Goal: Contribute content: Contribute content

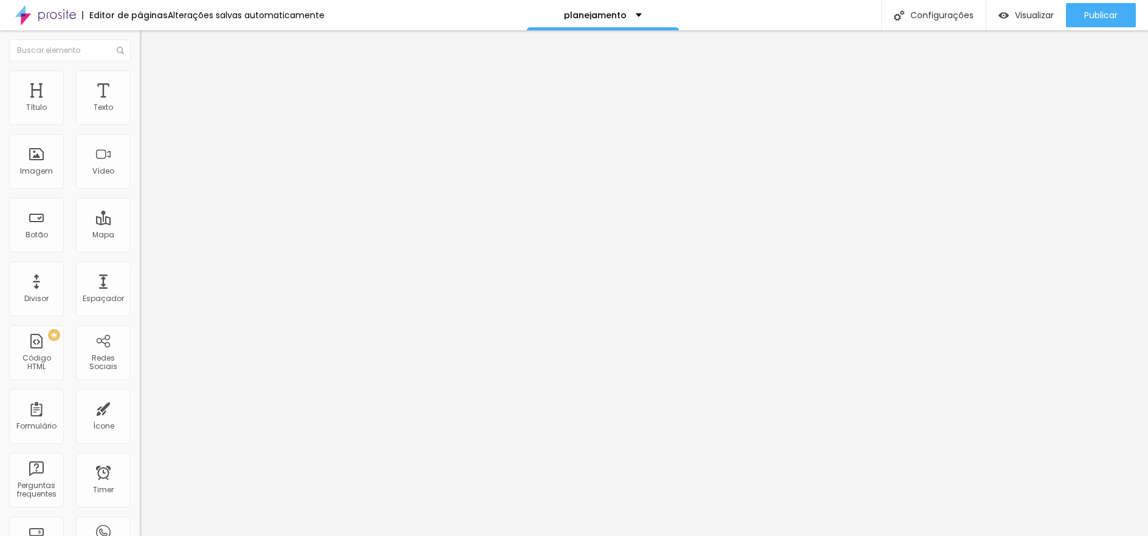
click at [140, 114] on input "Click me" at bounding box center [213, 108] width 146 height 12
type input "F"
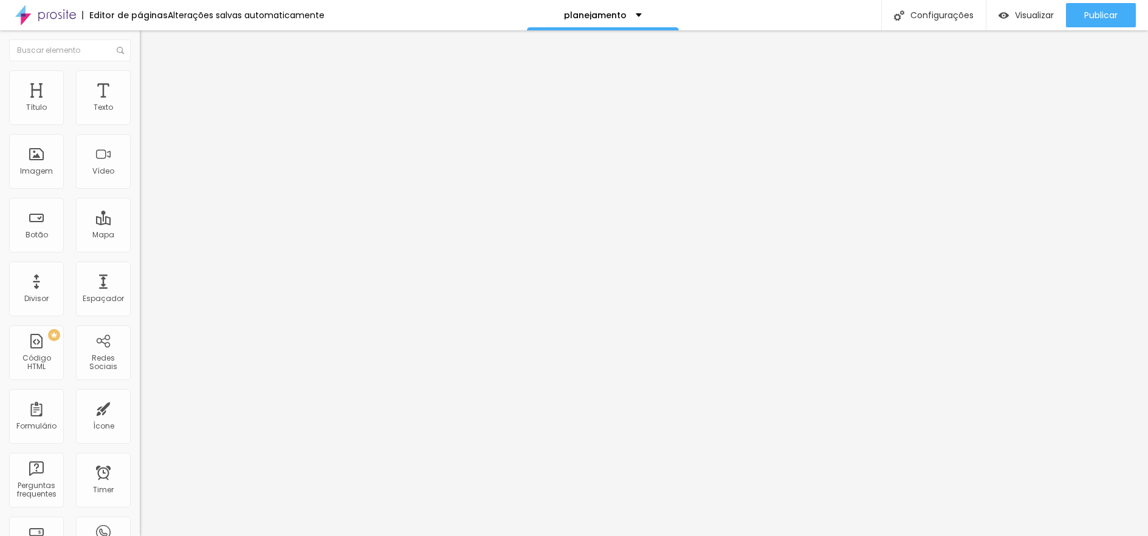
type input "Tire suas dúvidas via WhatsApp"
click at [140, 250] on input "https://" at bounding box center [213, 244] width 146 height 12
drag, startPoint x: 65, startPoint y: 254, endPoint x: -11, endPoint y: 252, distance: 76.0
click at [0, 252] on html "Editor de páginas Alterações salvas automaticamente planejamento Configurações …" at bounding box center [574, 268] width 1148 height 536
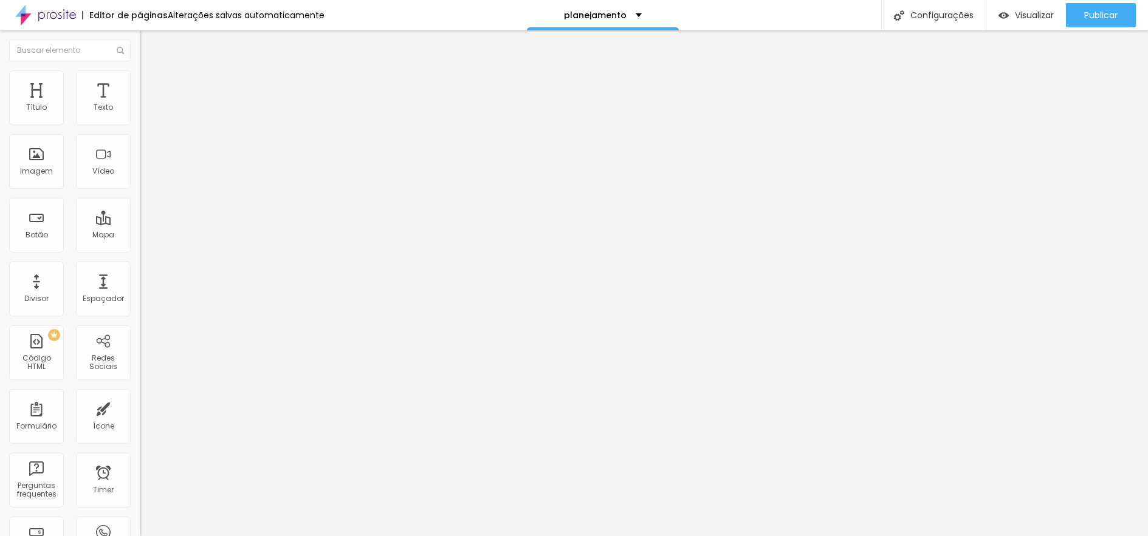
paste input "[DOMAIN_NAME][URL]"
click at [140, 250] on input "[URL][DOMAIN_NAME]" at bounding box center [213, 244] width 146 height 12
drag, startPoint x: 83, startPoint y: 252, endPoint x: 129, endPoint y: 252, distance: 46.8
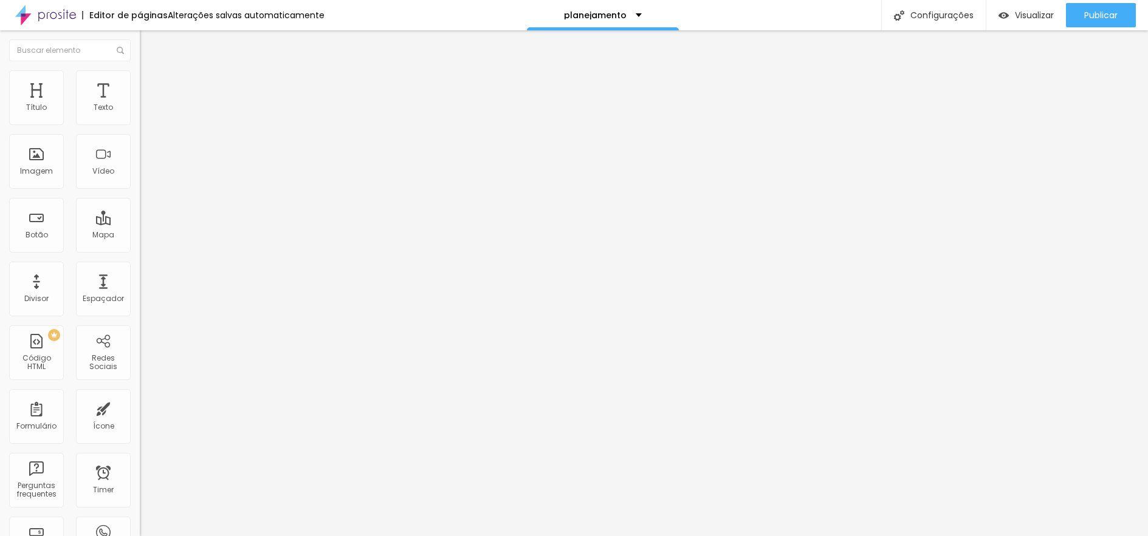
click at [140, 250] on input "[URL][DOMAIN_NAME]" at bounding box center [213, 244] width 146 height 12
type input "[URL][DOMAIN_NAME]"
click at [140, 266] on div at bounding box center [210, 266] width 140 height 0
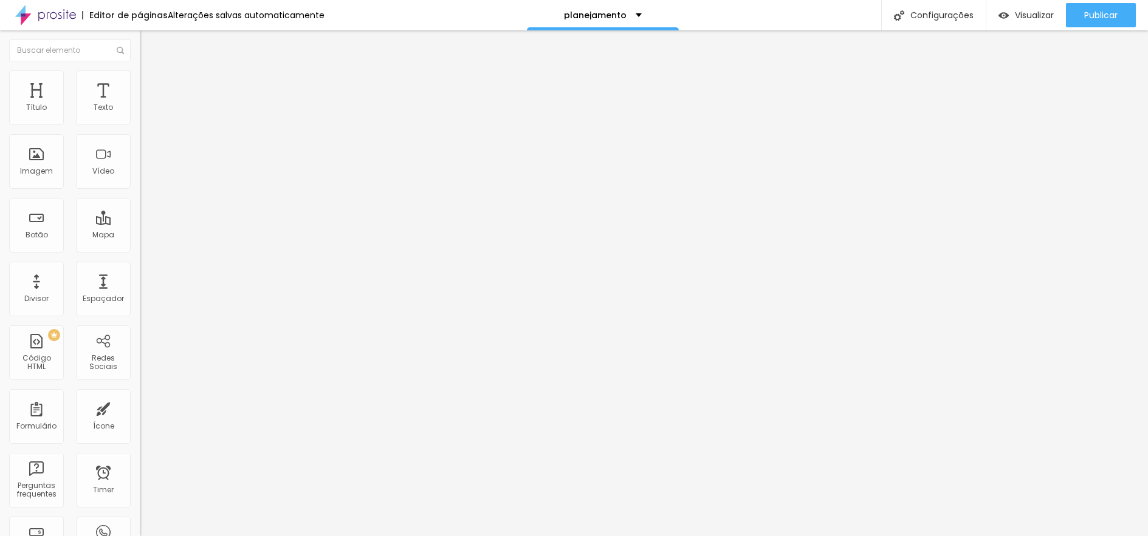
click at [140, 250] on input "[URL][DOMAIN_NAME]" at bounding box center [213, 244] width 146 height 12
click at [1084, 10] on span "Publicar" at bounding box center [1100, 15] width 33 height 10
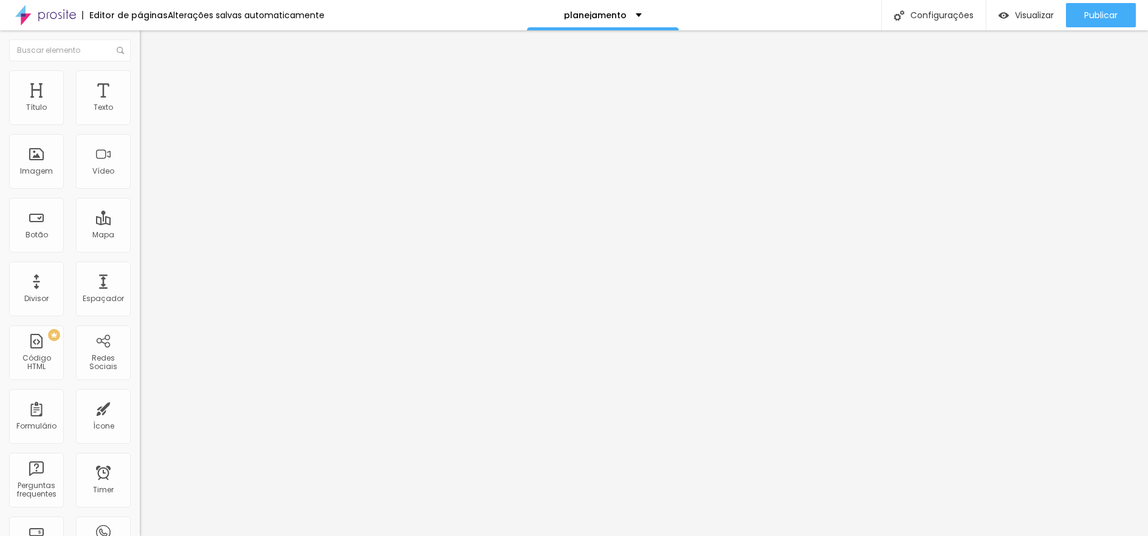
click at [140, 83] on li "Avançado" at bounding box center [210, 89] width 140 height 12
click at [140, 78] on img at bounding box center [145, 75] width 11 height 11
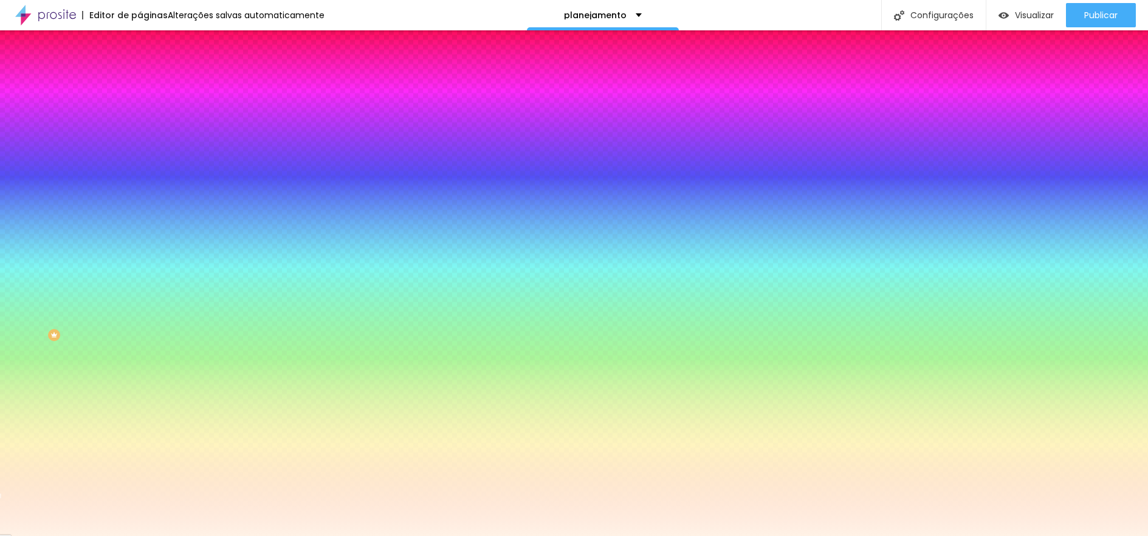
click at [140, 83] on li "Avançado" at bounding box center [210, 89] width 140 height 12
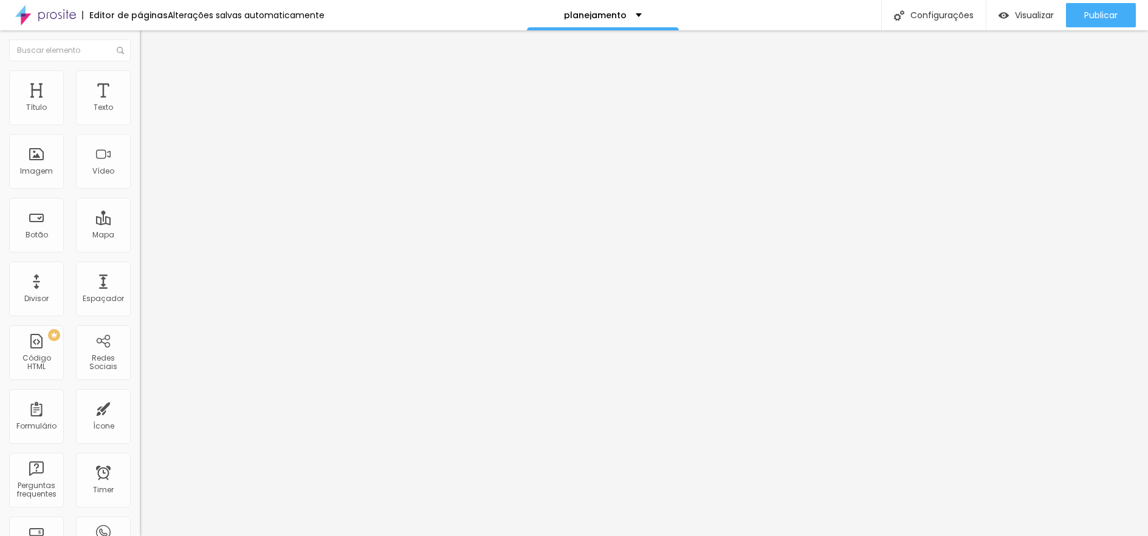
type input "15"
type input "0"
drag, startPoint x: 77, startPoint y: 117, endPoint x: -11, endPoint y: 117, distance: 88.1
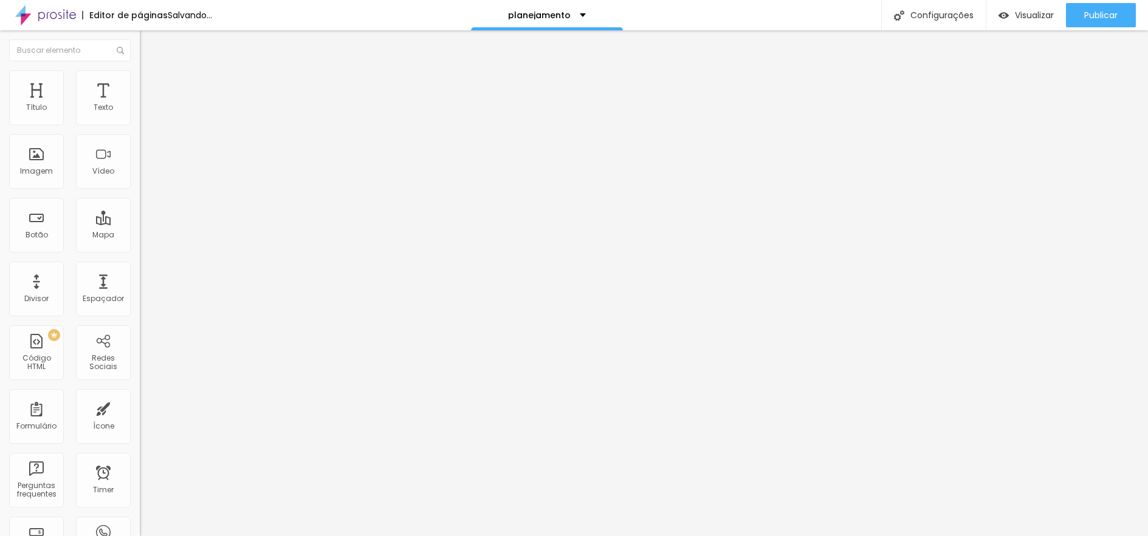
click at [140, 236] on input "range" at bounding box center [179, 241] width 78 height 10
type input "30"
type input "25"
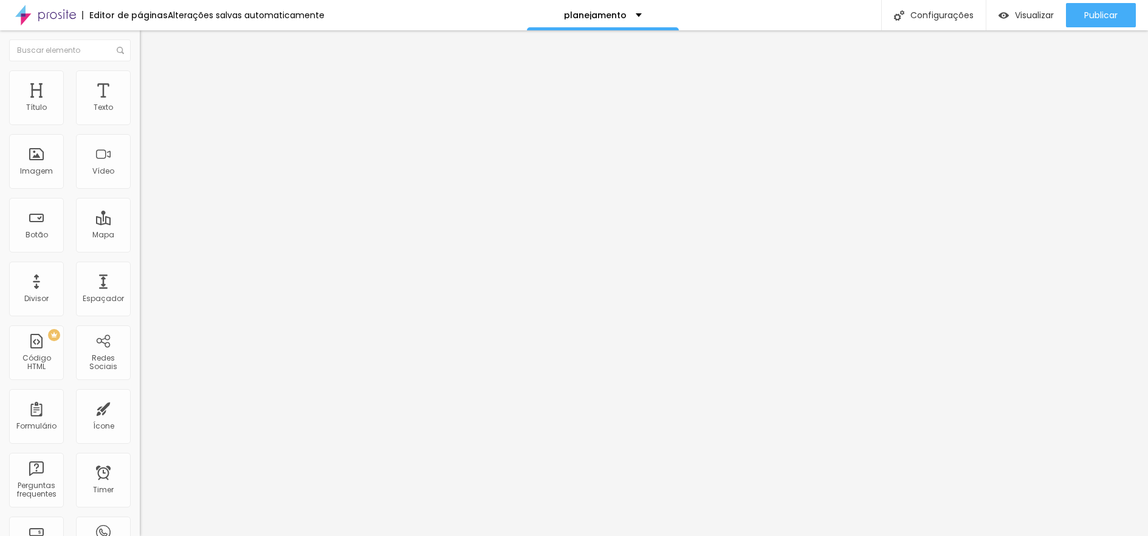
type input "20"
drag, startPoint x: 28, startPoint y: 120, endPoint x: 75, endPoint y: 122, distance: 46.8
type input "20"
click at [140, 236] on input "range" at bounding box center [179, 241] width 78 height 10
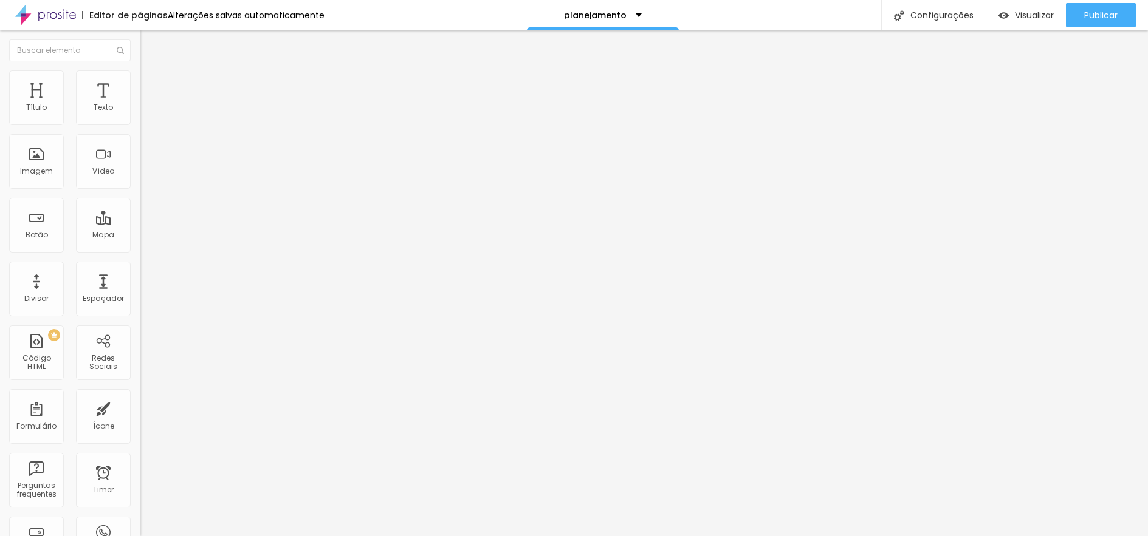
click at [140, 72] on img at bounding box center [145, 75] width 11 height 11
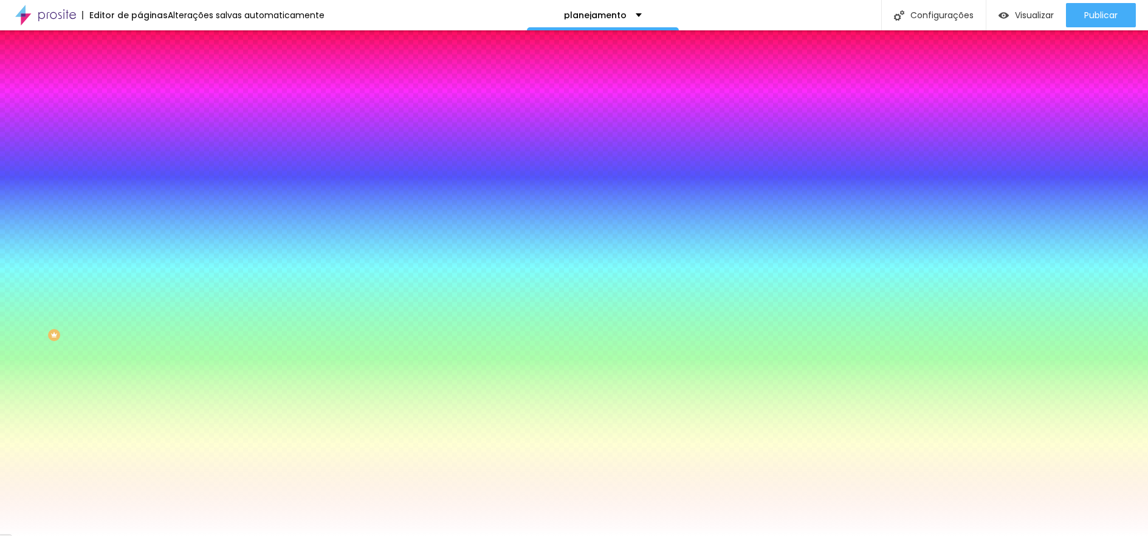
click at [140, 122] on input "#FFFFFF" at bounding box center [213, 122] width 146 height 12
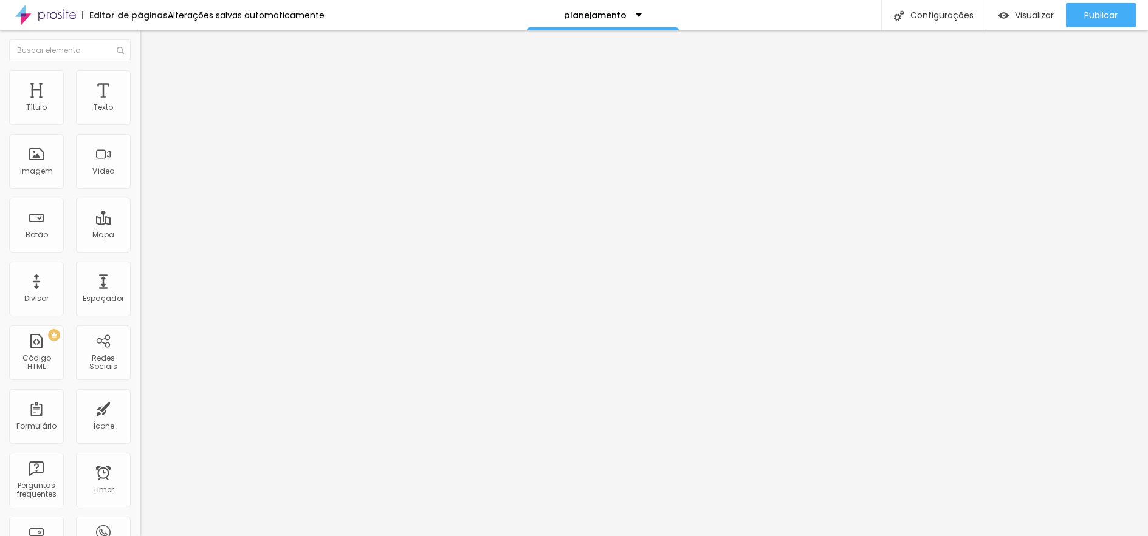
click at [140, 75] on img at bounding box center [145, 75] width 11 height 11
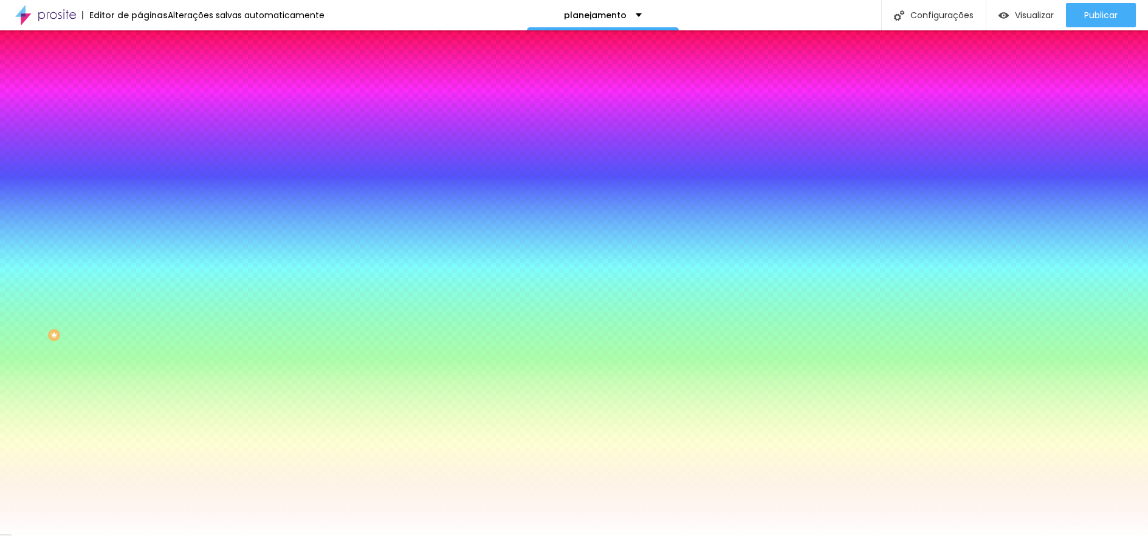
click at [140, 177] on input "#FFFFFF" at bounding box center [213, 171] width 146 height 12
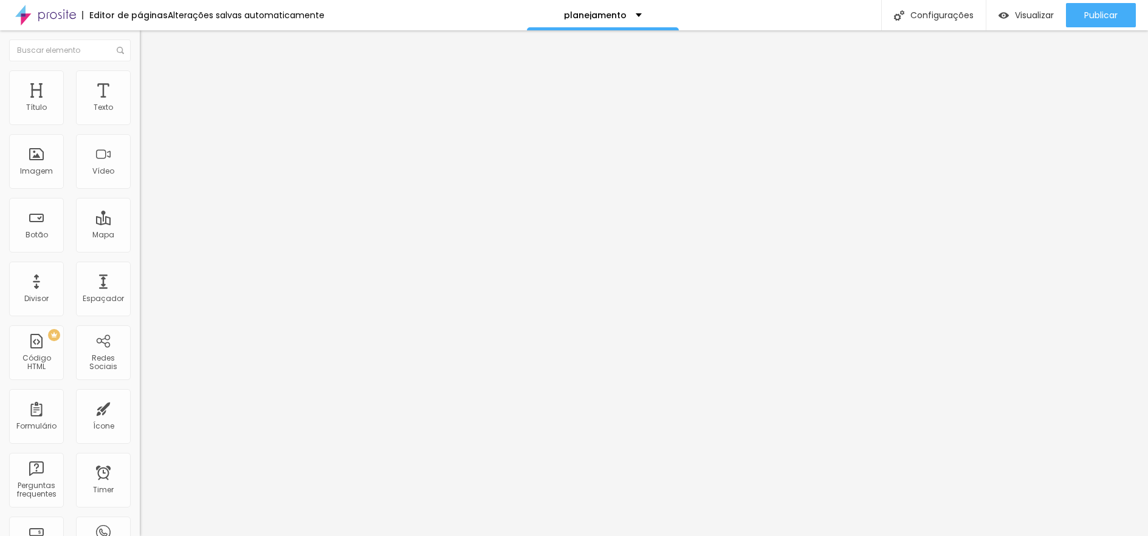
click at [140, 72] on img at bounding box center [145, 75] width 11 height 11
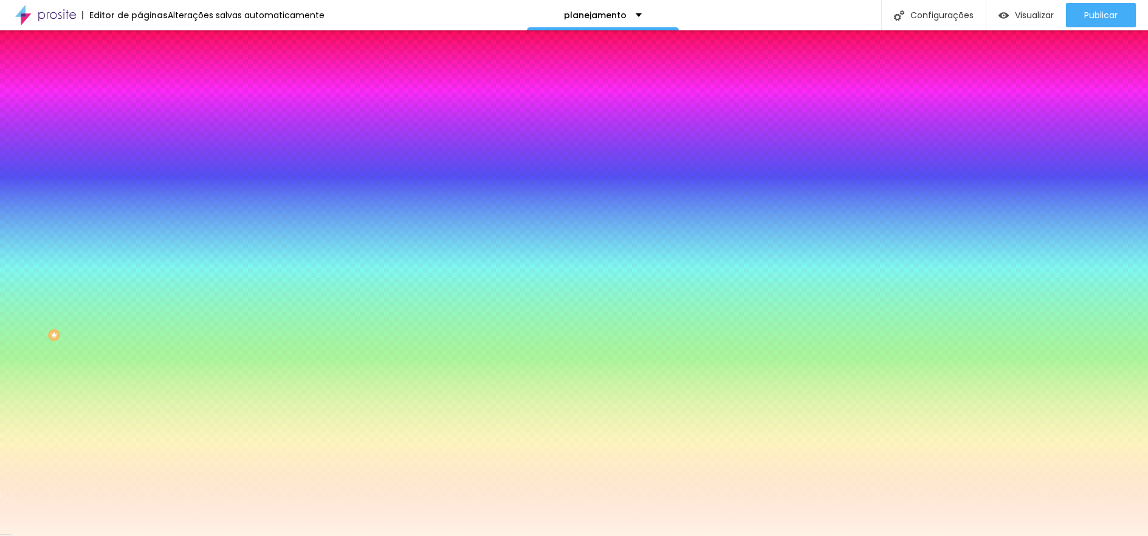
drag, startPoint x: 97, startPoint y: 221, endPoint x: 133, endPoint y: 222, distance: 35.9
click at [140, 222] on div "Imagem de fundo Adicionar imagem Efeito da Imagem Nenhum Nenhum Parallax Cor de…" at bounding box center [210, 173] width 140 height 157
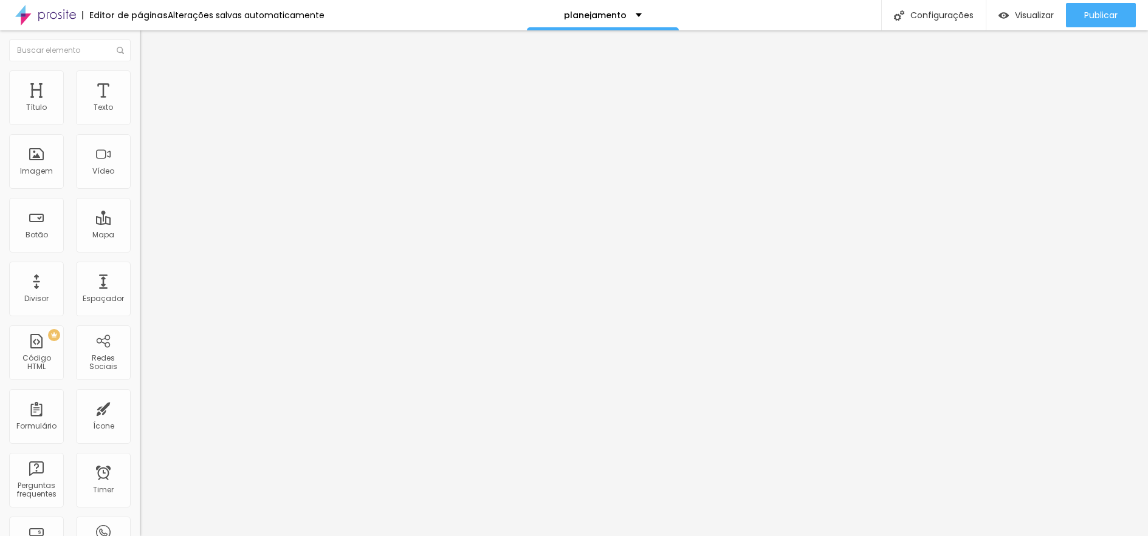
click at [140, 72] on li "Estilo" at bounding box center [210, 76] width 140 height 12
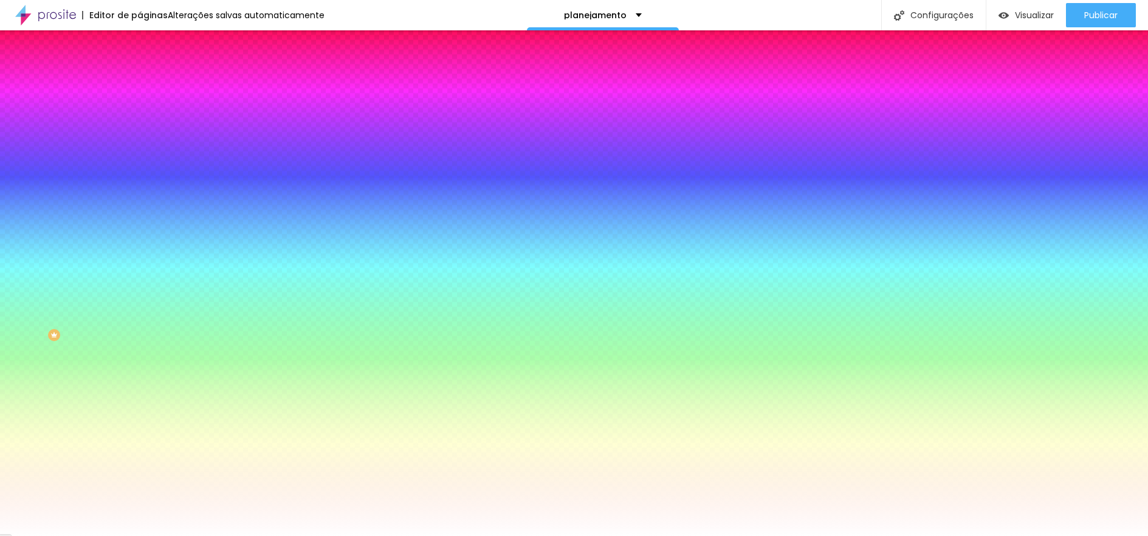
paste input "2E6"
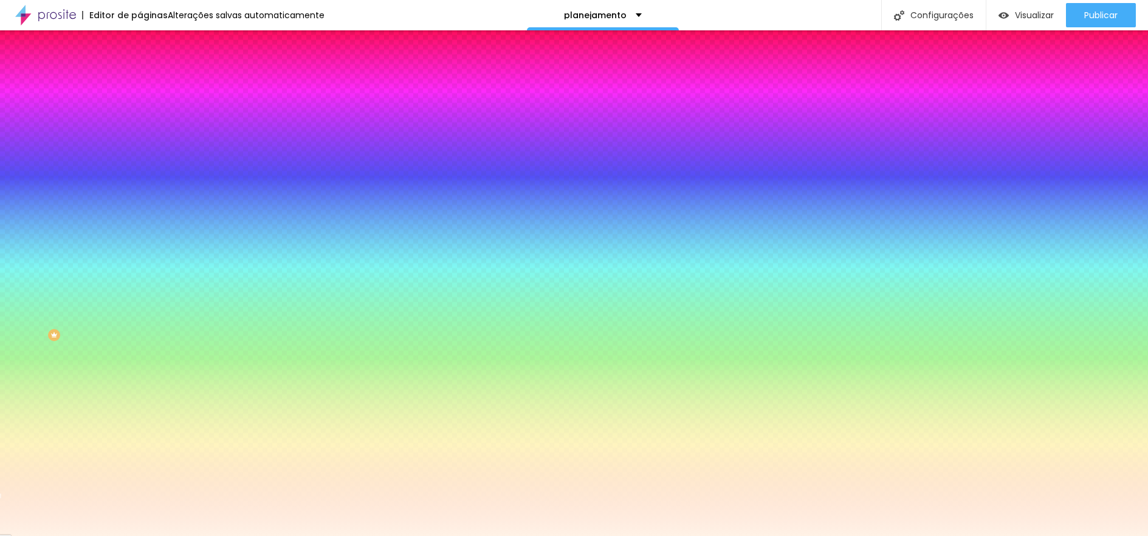
type input "#FFF2E6"
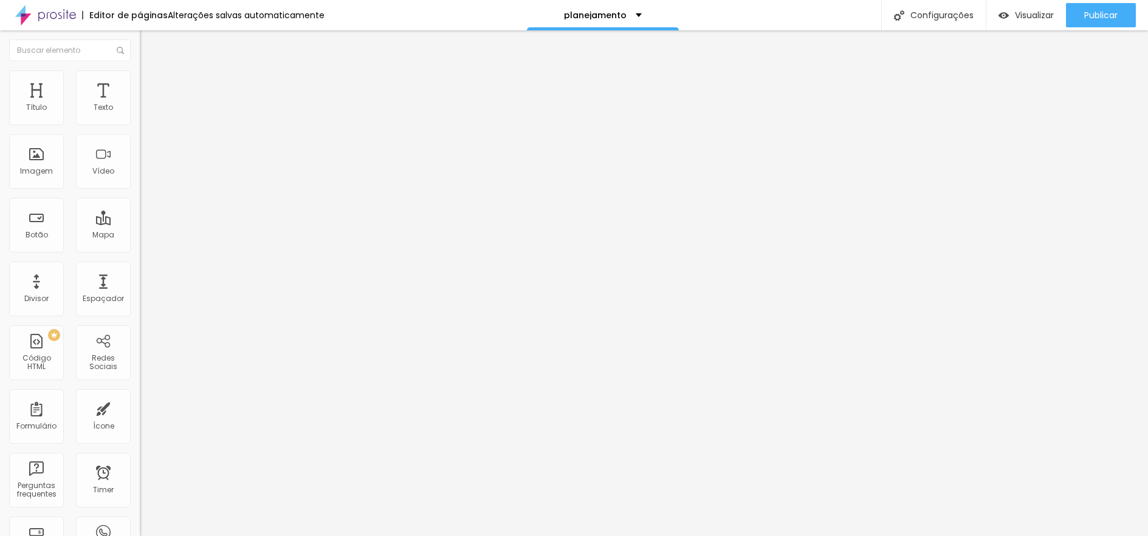
click at [140, 83] on img at bounding box center [145, 88] width 11 height 11
type input "15"
type input "5"
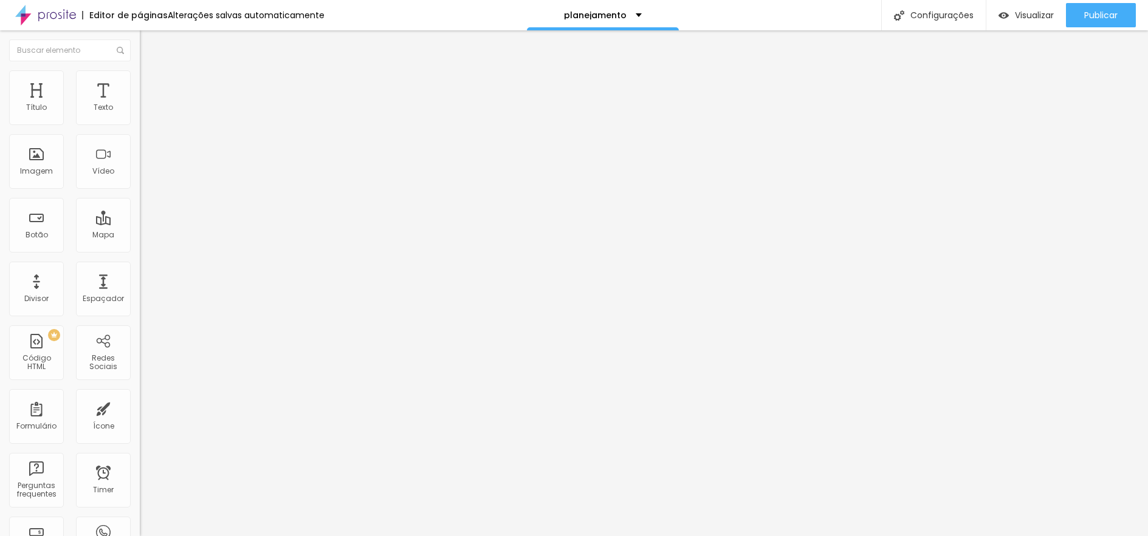
type input "0"
drag, startPoint x: 51, startPoint y: 116, endPoint x: -10, endPoint y: 118, distance: 61.4
type input "0"
click at [140, 236] on input "range" at bounding box center [179, 241] width 78 height 10
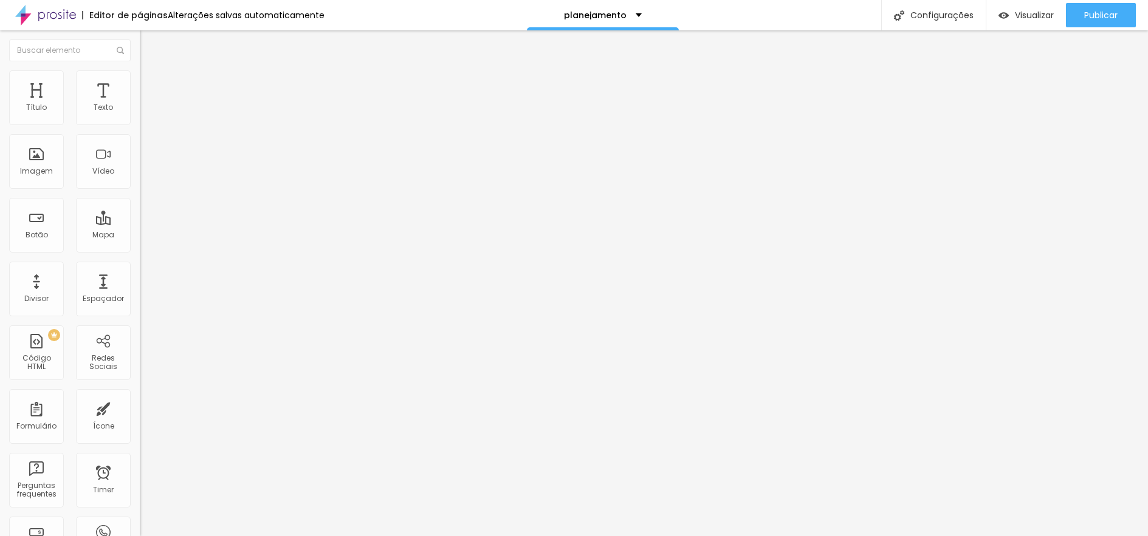
click at [140, 75] on img at bounding box center [145, 75] width 11 height 11
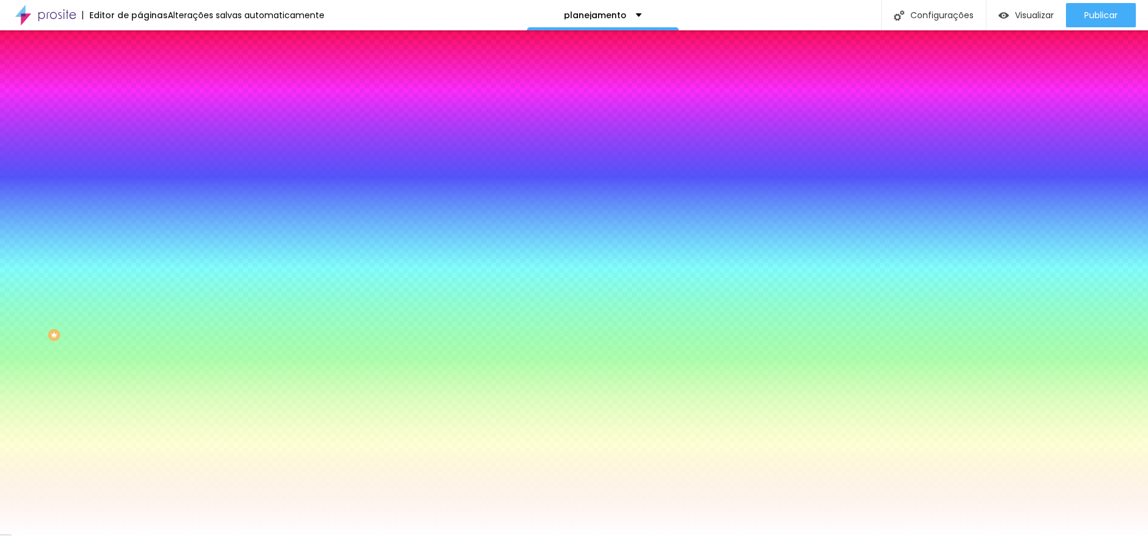
click at [140, 69] on img at bounding box center [145, 63] width 11 height 11
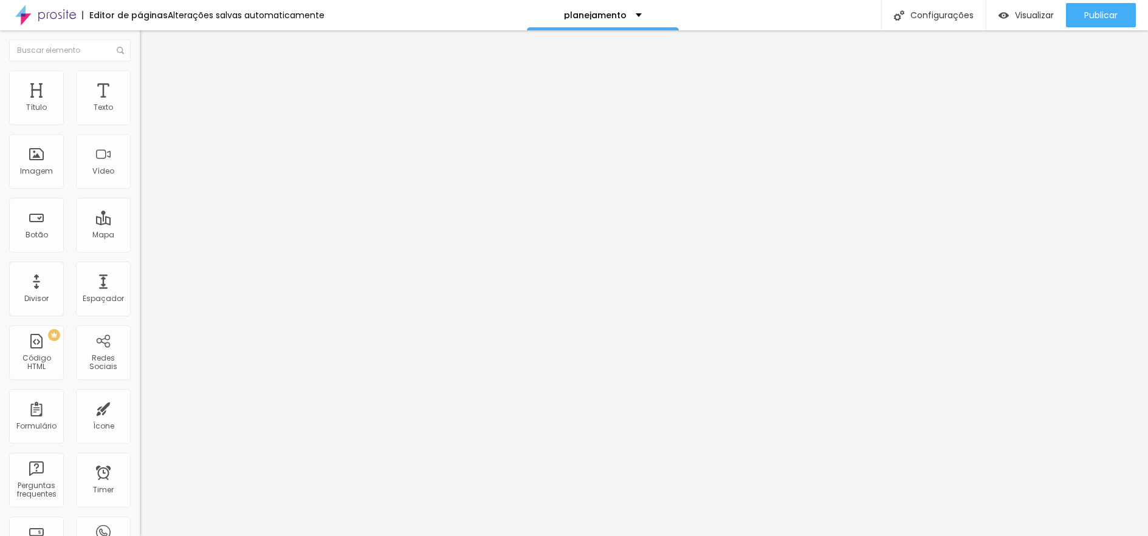
click at [140, 75] on ul "Conteúdo Estilo Avançado" at bounding box center [210, 76] width 140 height 36
click at [149, 45] on img "button" at bounding box center [154, 44] width 10 height 10
click at [140, 114] on input "Click me" at bounding box center [213, 108] width 146 height 12
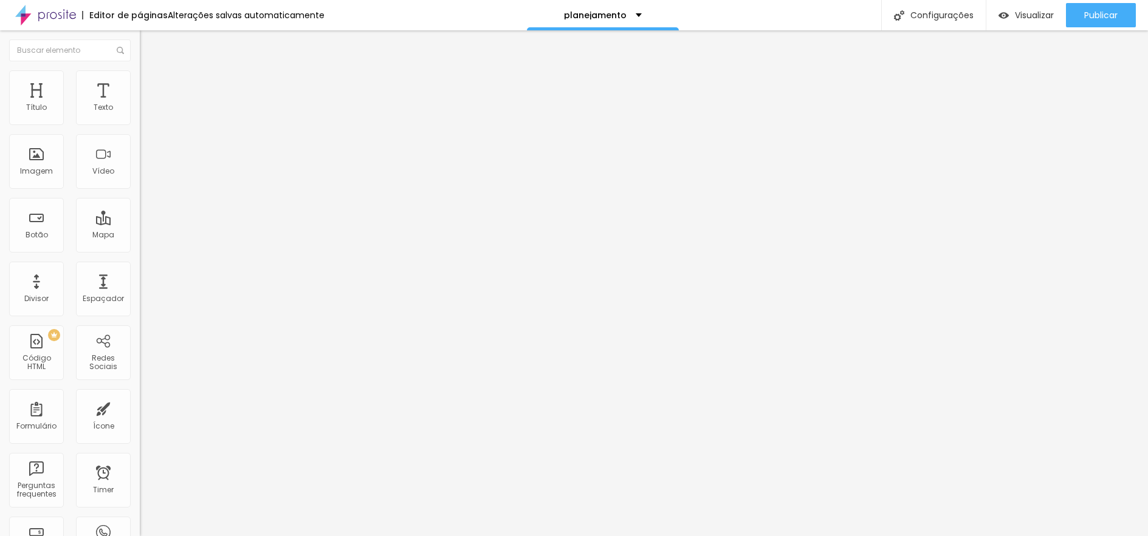
type input "Tire suas dúvidas via WhatsApp"
click at [140, 248] on input "https://" at bounding box center [213, 244] width 146 height 12
drag, startPoint x: 69, startPoint y: 252, endPoint x: -11, endPoint y: 252, distance: 80.2
click at [0, 252] on html "Editor de páginas Alterações salvas automaticamente planejamento Configurações …" at bounding box center [574, 268] width 1148 height 536
paste input "#FFF2E6"
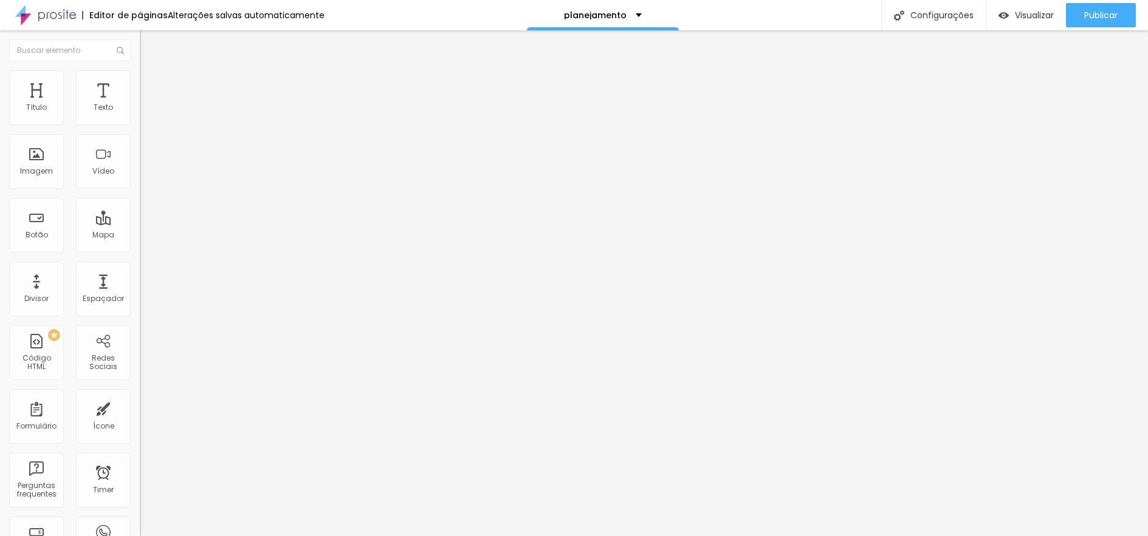
type input "https://"
click at [140, 250] on input "[URL][DOMAIN_NAME]" at bounding box center [213, 244] width 146 height 12
click at [140, 250] on input "https://" at bounding box center [213, 244] width 146 height 12
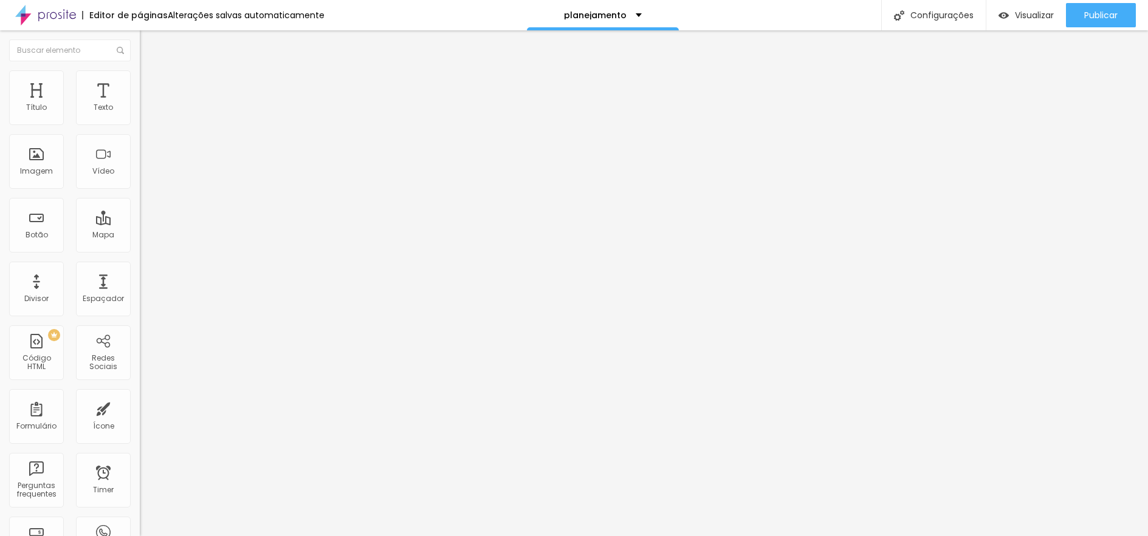
click at [140, 250] on input "https://" at bounding box center [213, 244] width 146 height 12
paste input "[DOMAIN_NAME][URL]"
type input "[URL][DOMAIN_NAME]"
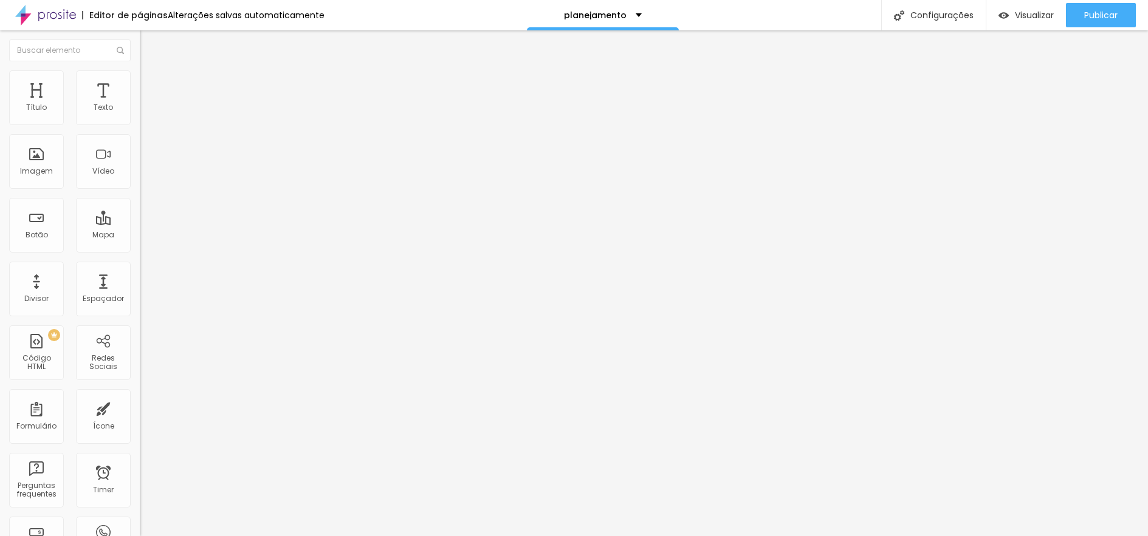
click at [140, 266] on div at bounding box center [210, 266] width 140 height 0
click at [140, 114] on input "Tire suas dúvidas via WhatsApp" at bounding box center [213, 108] width 146 height 12
drag, startPoint x: 80, startPoint y: 135, endPoint x: -11, endPoint y: 135, distance: 91.1
click at [0, 135] on html "Editor de páginas Alterações salvas automaticamente planejamento Configurações …" at bounding box center [574, 268] width 1148 height 536
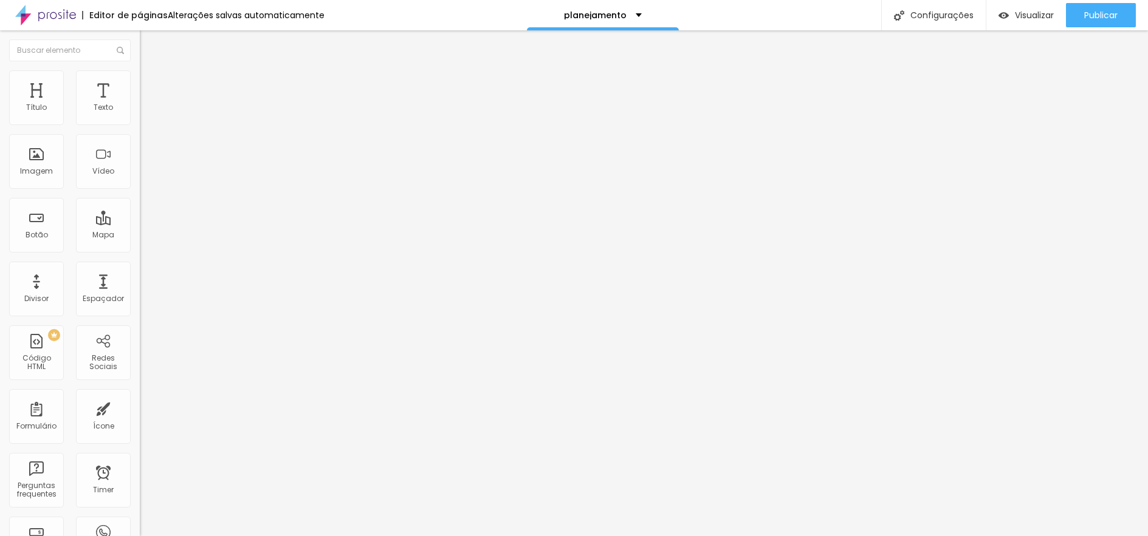
click at [140, 114] on input "Fale comigo via WhatsApp" at bounding box center [213, 108] width 146 height 12
type input "Fale comigo via WhatsApp"
click at [140, 114] on input "Tire suas dúvidas via WhatsApp" at bounding box center [213, 108] width 146 height 12
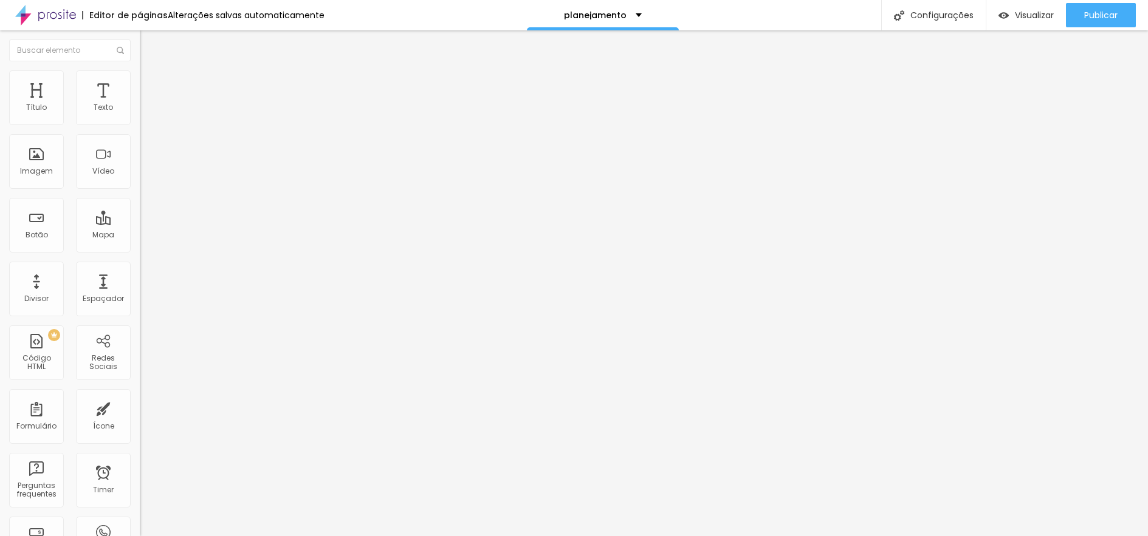
click at [140, 114] on input "Tire suas dúvidas via WhatsApp" at bounding box center [213, 108] width 146 height 12
paste input "Fale comigo"
type input "Fale comigo via WhatsApp"
click at [140, 114] on input "Tire suas dúvidas via WhatsApp" at bounding box center [213, 108] width 146 height 12
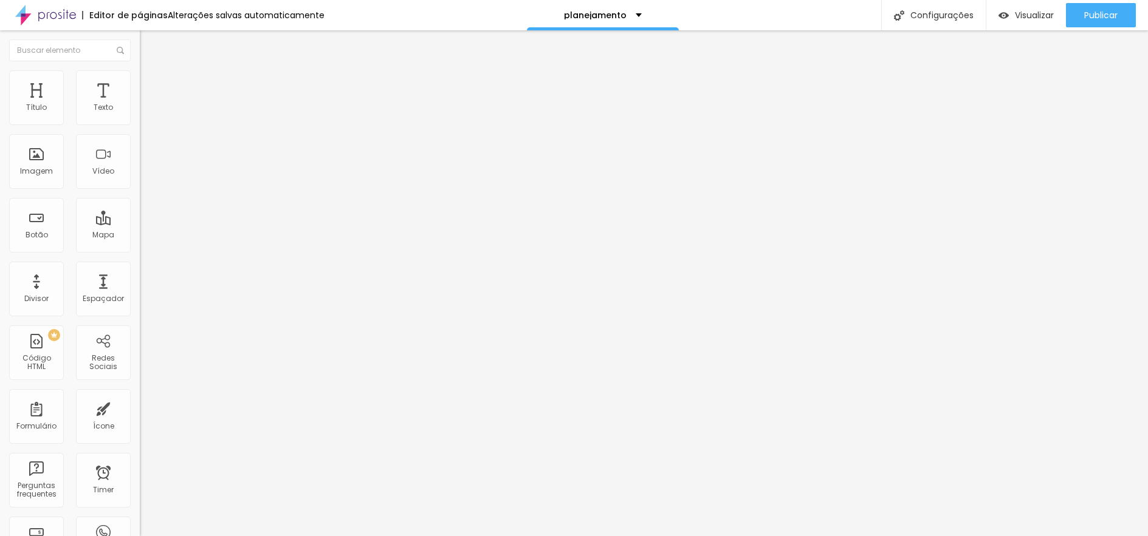
click at [140, 114] on input "Tire suas dúvidas via WhatsApp" at bounding box center [213, 108] width 146 height 12
paste input "Fale comigo"
type input "Fale comigo via WhatsApp"
click at [140, 257] on div "Editar Texto Estilo Avançado Tipografia Voltar ao padrão Sombra DESATIVADO Volt…" at bounding box center [210, 283] width 140 height 506
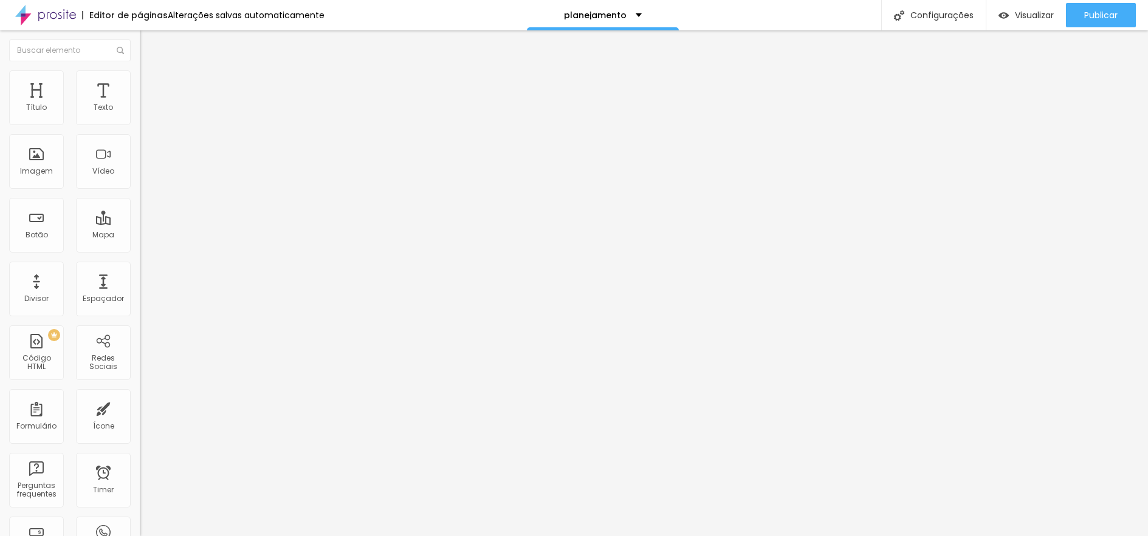
click at [140, 43] on button "Editar Texto" at bounding box center [210, 44] width 140 height 28
click at [140, 114] on input "Click me" at bounding box center [213, 108] width 146 height 12
type input "Fale comigo via WhatsApp"
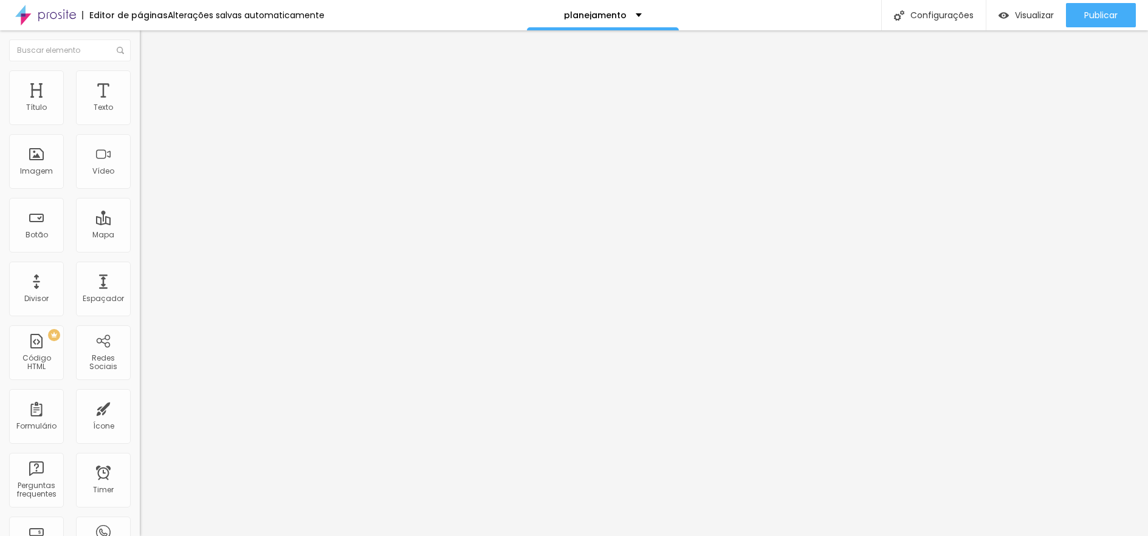
click at [140, 250] on input "https://" at bounding box center [213, 244] width 146 height 12
type input "[URL][DOMAIN_NAME]"
click at [140, 266] on div at bounding box center [210, 266] width 140 height 0
click at [140, 114] on input "Click me" at bounding box center [213, 108] width 146 height 12
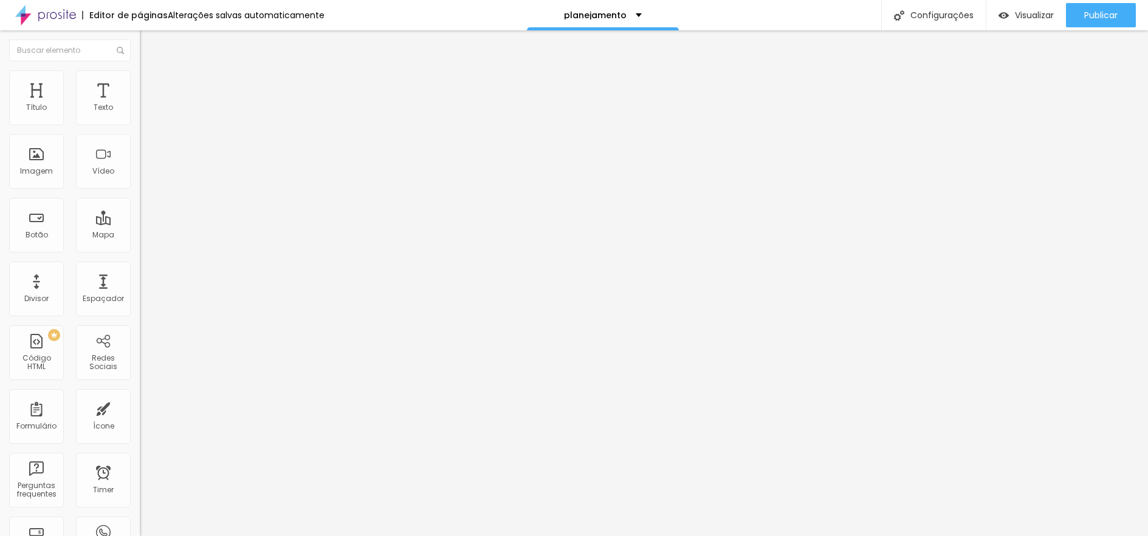
click at [140, 114] on input "Click me" at bounding box center [213, 108] width 146 height 12
type input "Fale comigo via WhatsApp"
click at [140, 250] on input "https://" at bounding box center [213, 244] width 146 height 12
type input "[URL][DOMAIN_NAME]"
click at [140, 266] on div at bounding box center [210, 266] width 140 height 0
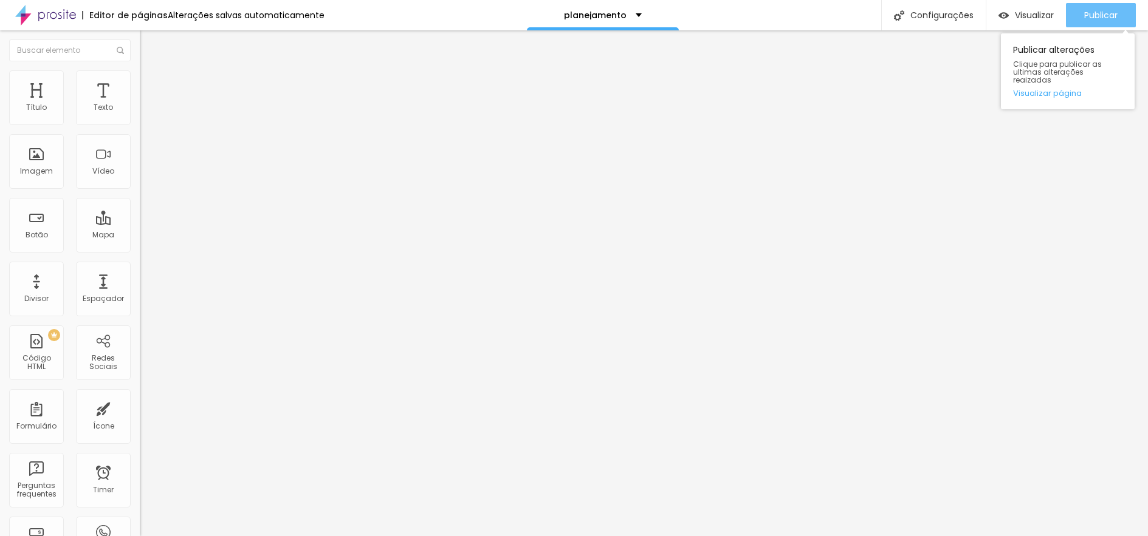
click at [1109, 14] on span "Publicar" at bounding box center [1100, 15] width 33 height 10
click at [1079, 12] on button "Publicar" at bounding box center [1101, 15] width 70 height 24
click at [140, 115] on span "Titulo 2" at bounding box center [159, 107] width 39 height 15
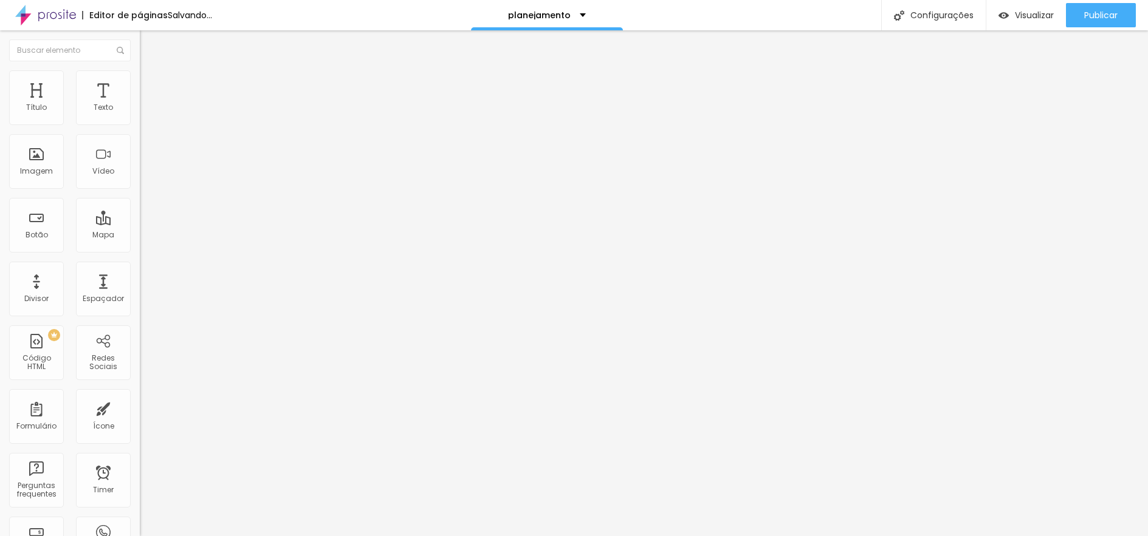
click at [140, 105] on span "Titulo 1" at bounding box center [159, 95] width 39 height 17
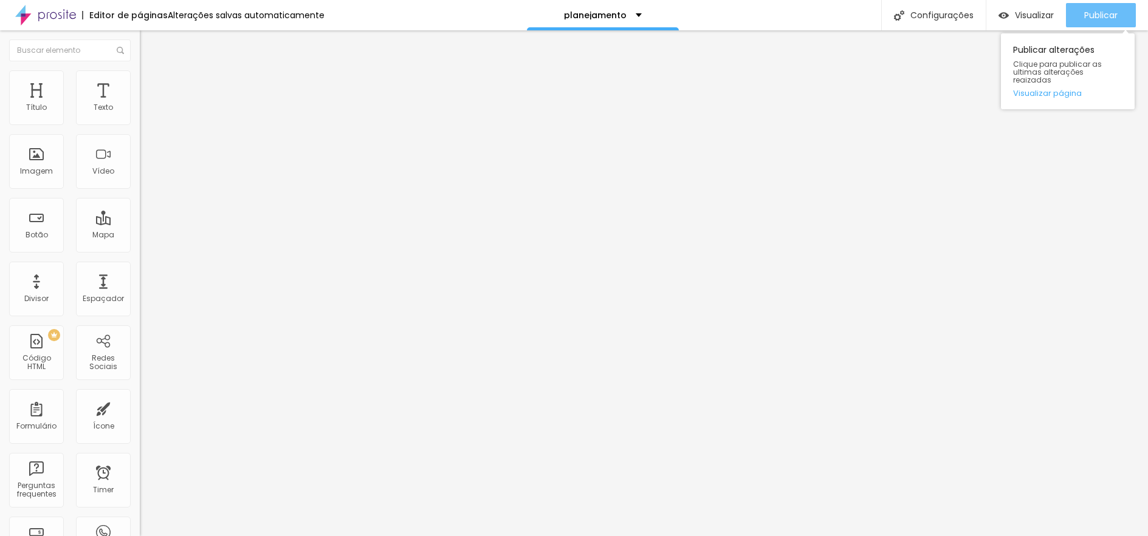
click at [1109, 15] on span "Publicar" at bounding box center [1100, 15] width 33 height 10
click at [140, 80] on li "Avançado" at bounding box center [210, 76] width 140 height 12
click at [140, 70] on li "Estilo" at bounding box center [210, 64] width 140 height 12
click at [149, 43] on img "button" at bounding box center [154, 44] width 10 height 10
click at [149, 41] on img "button" at bounding box center [154, 44] width 10 height 10
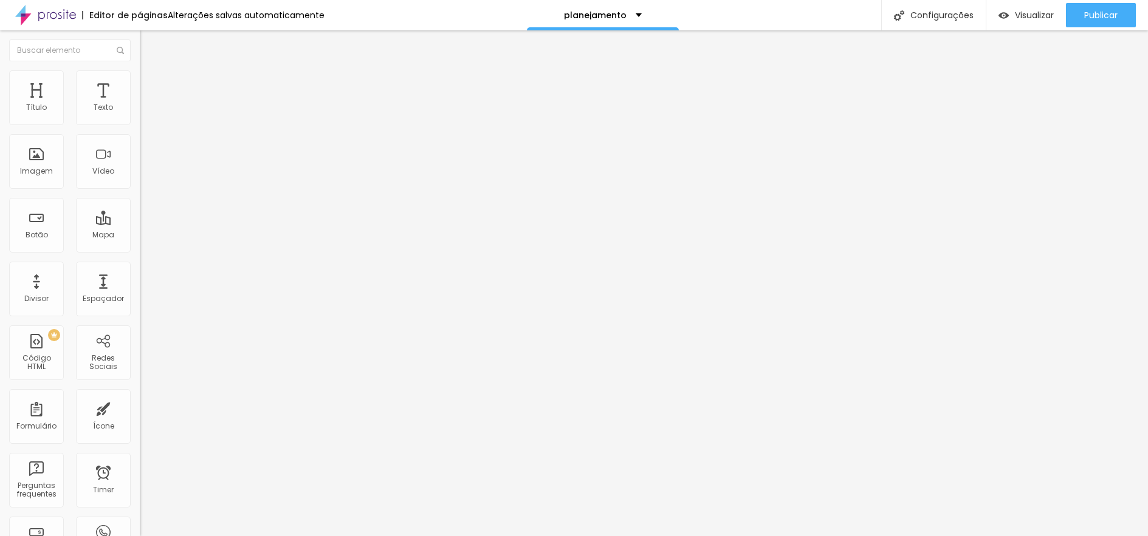
click at [140, 75] on img at bounding box center [145, 75] width 11 height 11
type input "9"
type input "18"
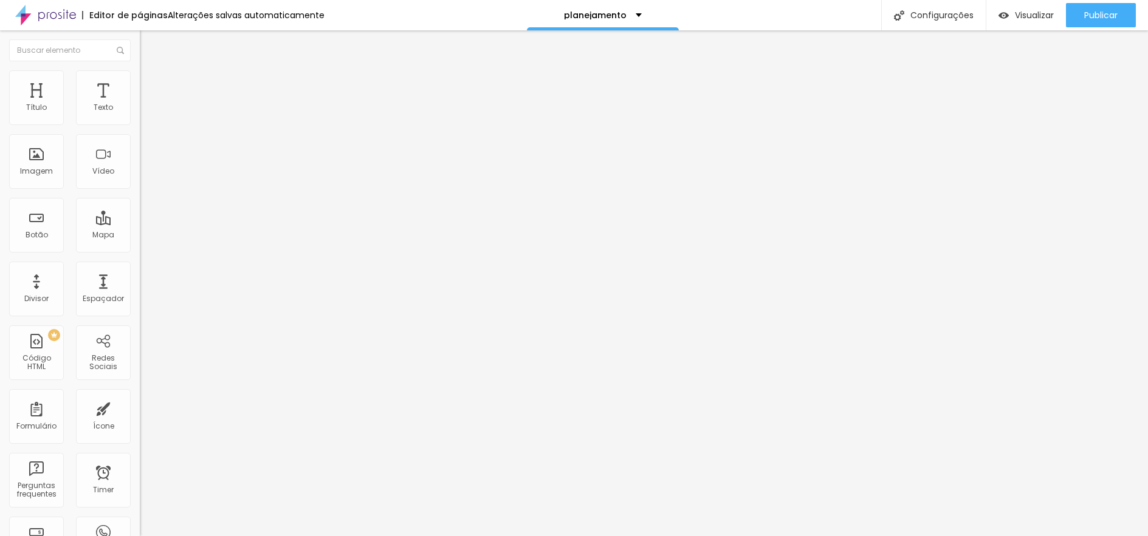
type input "30"
type input "42"
type input "47"
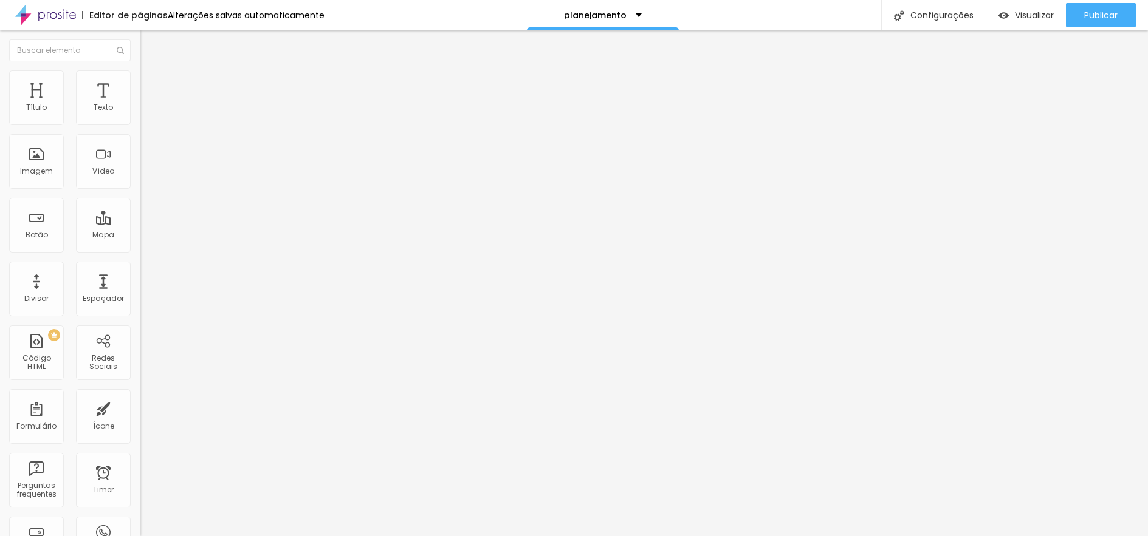
type input "47"
type input "48"
type input "46"
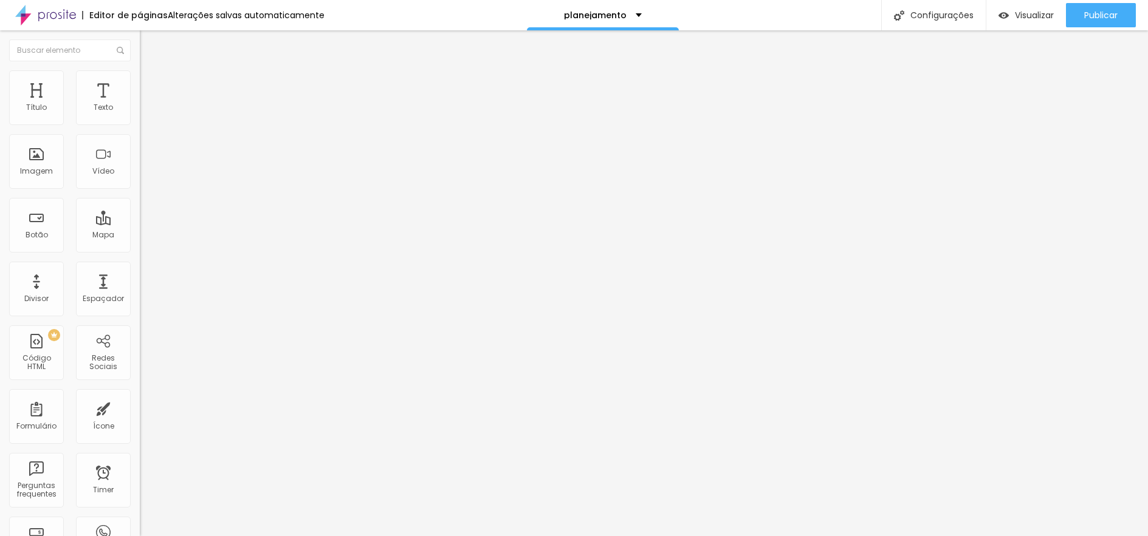
type input "37"
type input "27"
type input "21"
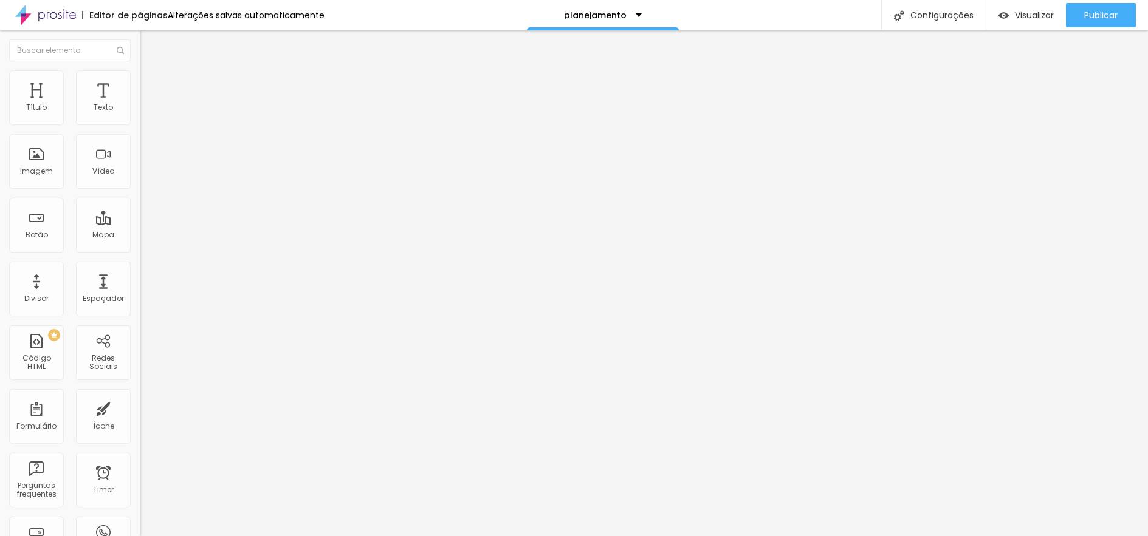
type input "21"
type input "0"
drag, startPoint x: 35, startPoint y: 120, endPoint x: 6, endPoint y: 121, distance: 28.6
type input "0"
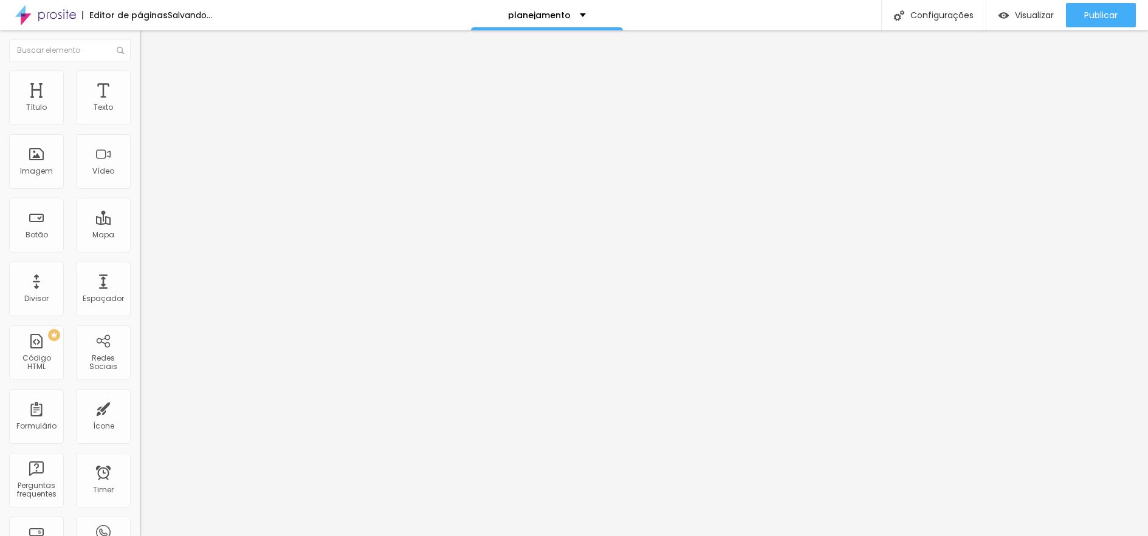
click at [140, 224] on input "range" at bounding box center [179, 229] width 78 height 10
type input "7"
type input "0"
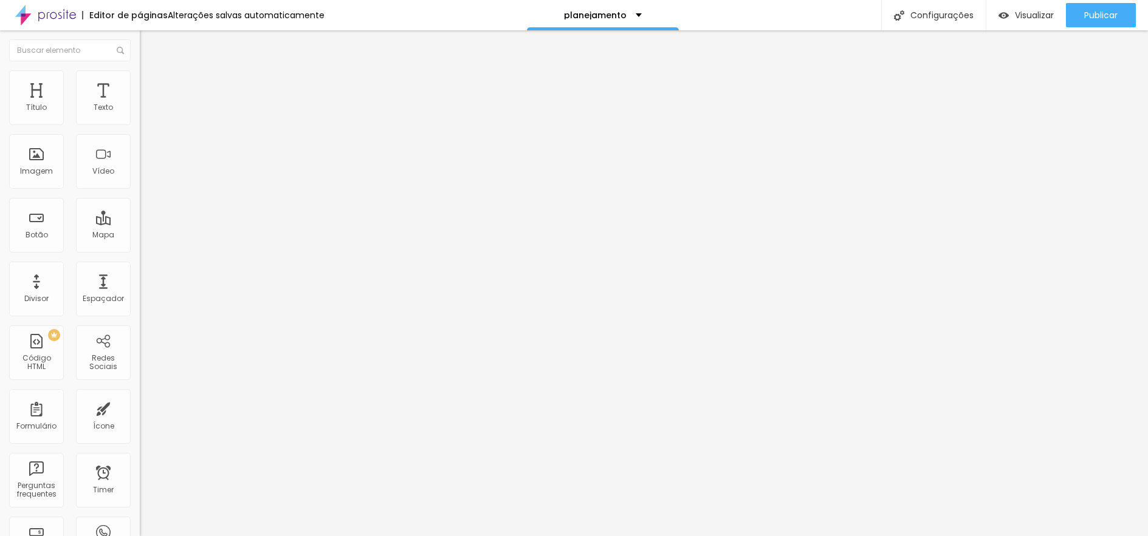
drag, startPoint x: 33, startPoint y: 142, endPoint x: -2, endPoint y: 142, distance: 35.2
type input "0"
click at [140, 396] on input "range" at bounding box center [179, 401] width 78 height 10
click at [140, 70] on li "Estilo" at bounding box center [210, 64] width 140 height 12
click at [140, 147] on span "Titulo 6" at bounding box center [151, 142] width 23 height 9
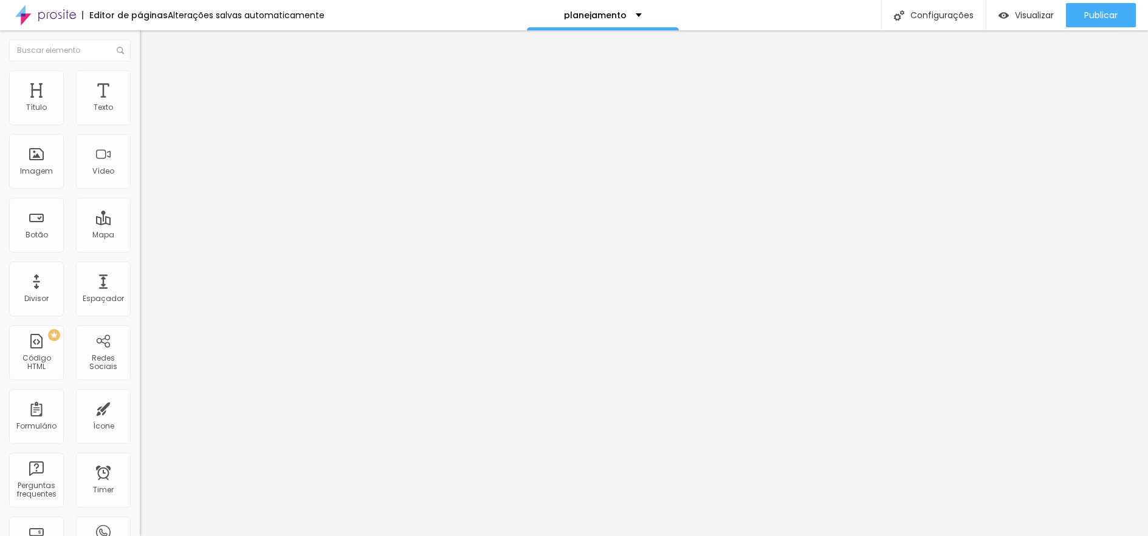
click at [140, 105] on span "Titulo 1" at bounding box center [159, 95] width 39 height 17
click at [1020, 19] on span "Visualizar" at bounding box center [1034, 15] width 39 height 10
click at [1094, 18] on span "Publicar" at bounding box center [1100, 15] width 33 height 10
click at [151, 81] on span "Avançado" at bounding box center [171, 79] width 40 height 10
click at [140, 69] on img at bounding box center [145, 63] width 11 height 11
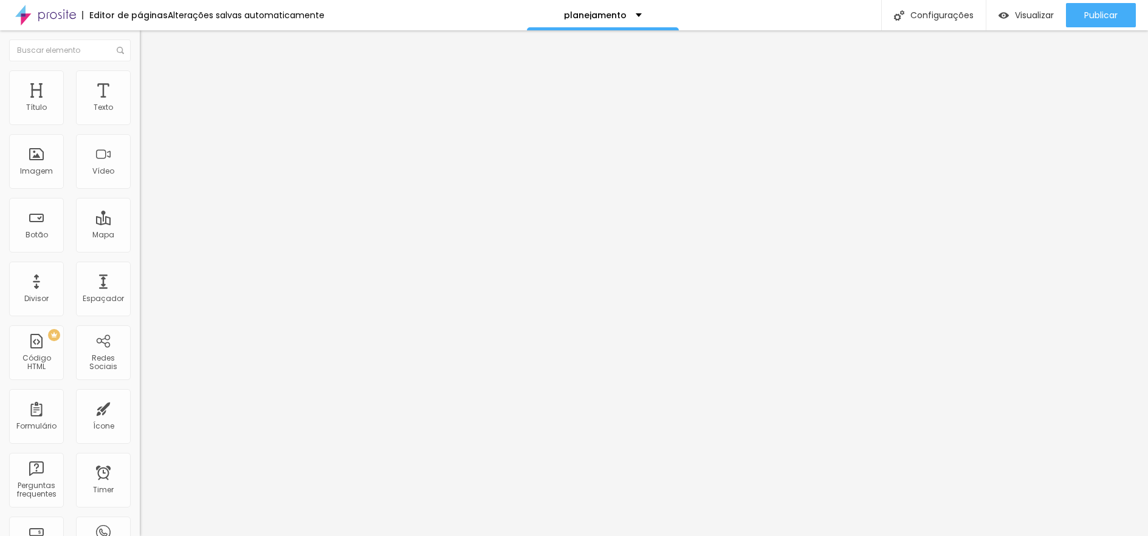
click at [140, 77] on img at bounding box center [145, 75] width 11 height 11
click at [1029, 16] on span "Visualizar" at bounding box center [1034, 15] width 39 height 10
click at [1092, 16] on span "Publicar" at bounding box center [1100, 15] width 33 height 10
